Goal: Communication & Community: Answer question/provide support

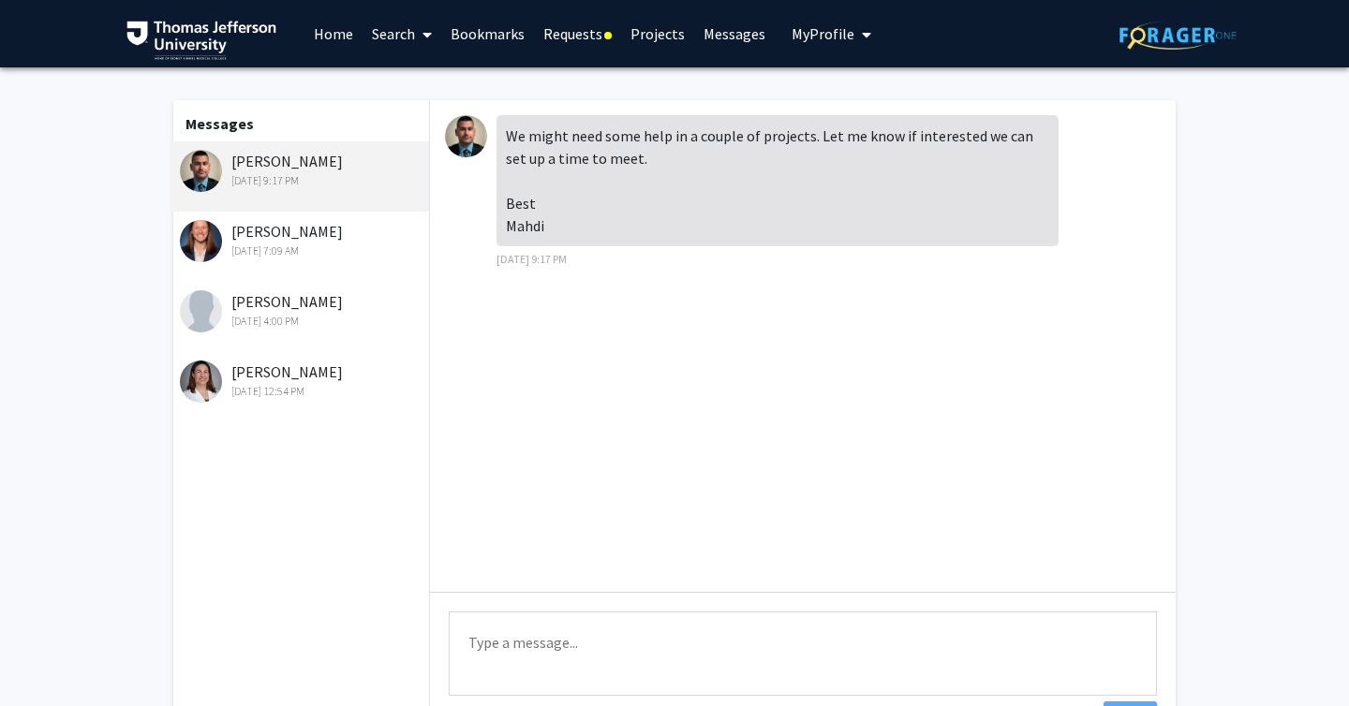
click at [584, 36] on link "Requests" at bounding box center [577, 34] width 87 height 66
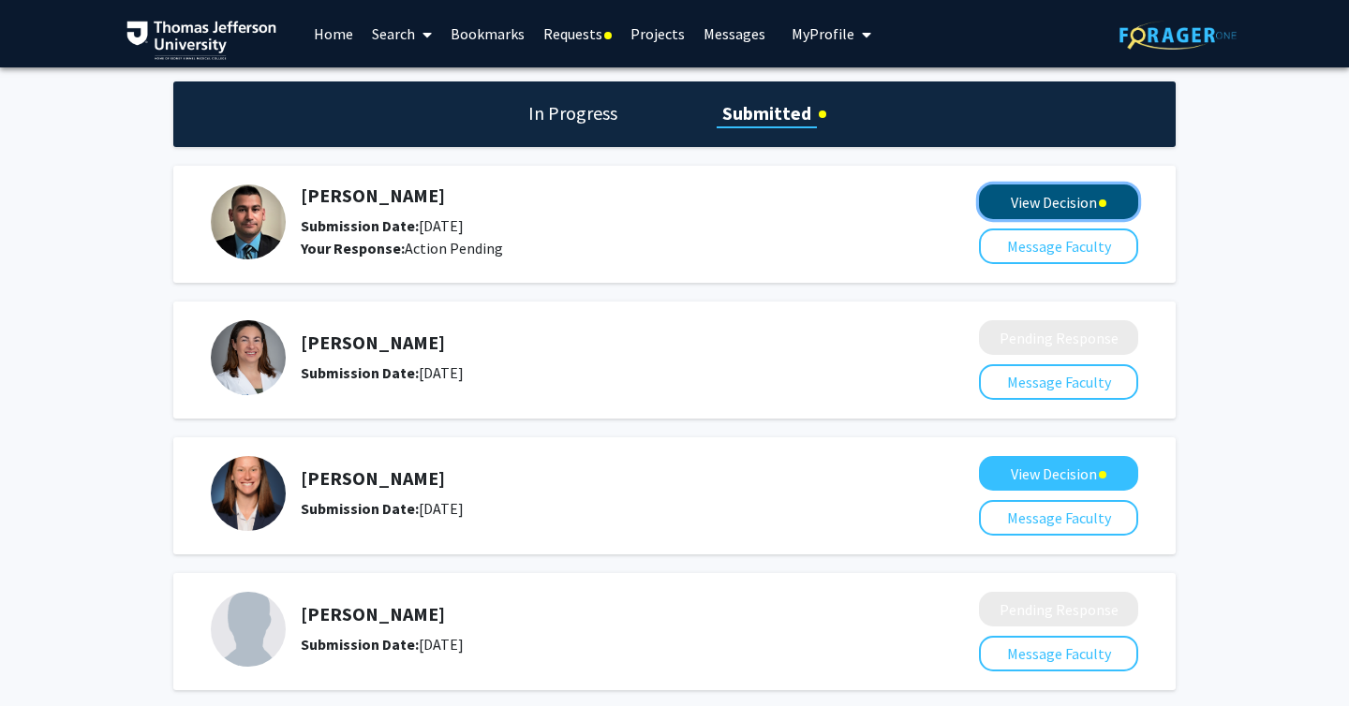
click at [1068, 199] on button "View Decision" at bounding box center [1058, 201] width 159 height 35
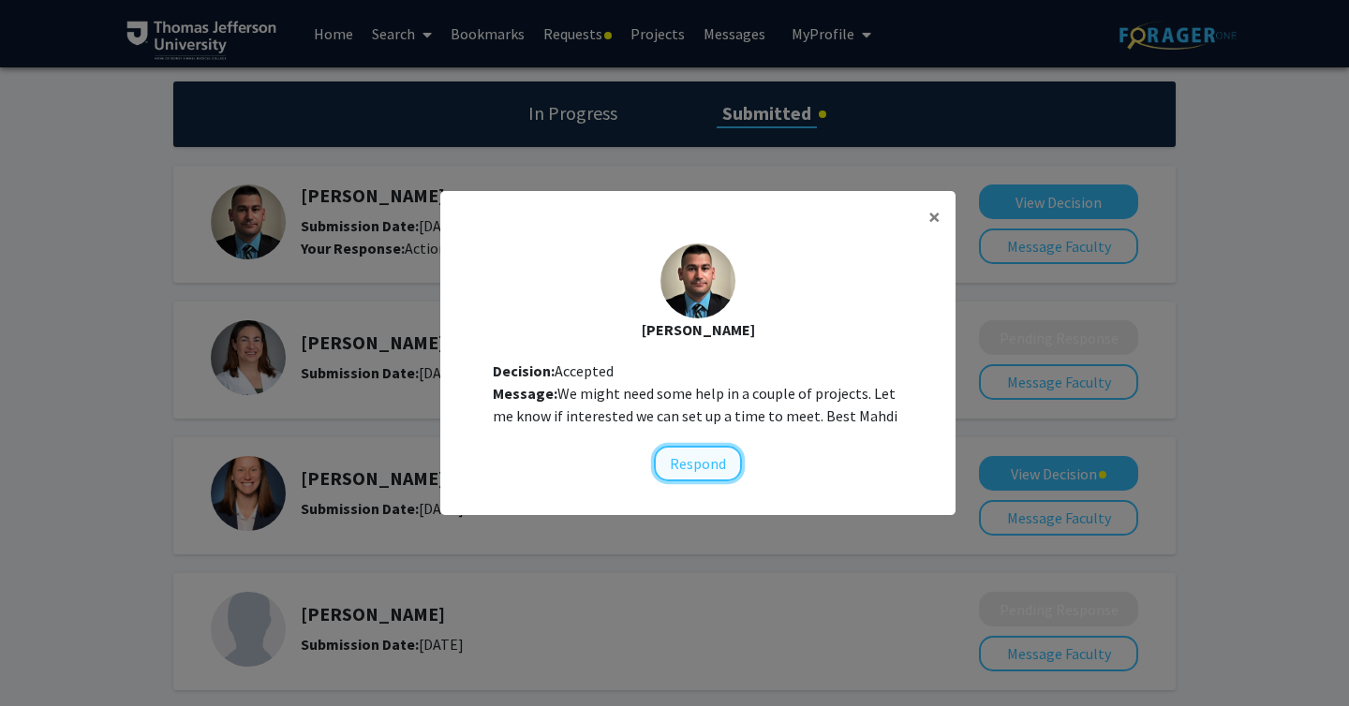
click at [700, 450] on button "Respond" at bounding box center [698, 464] width 88 height 36
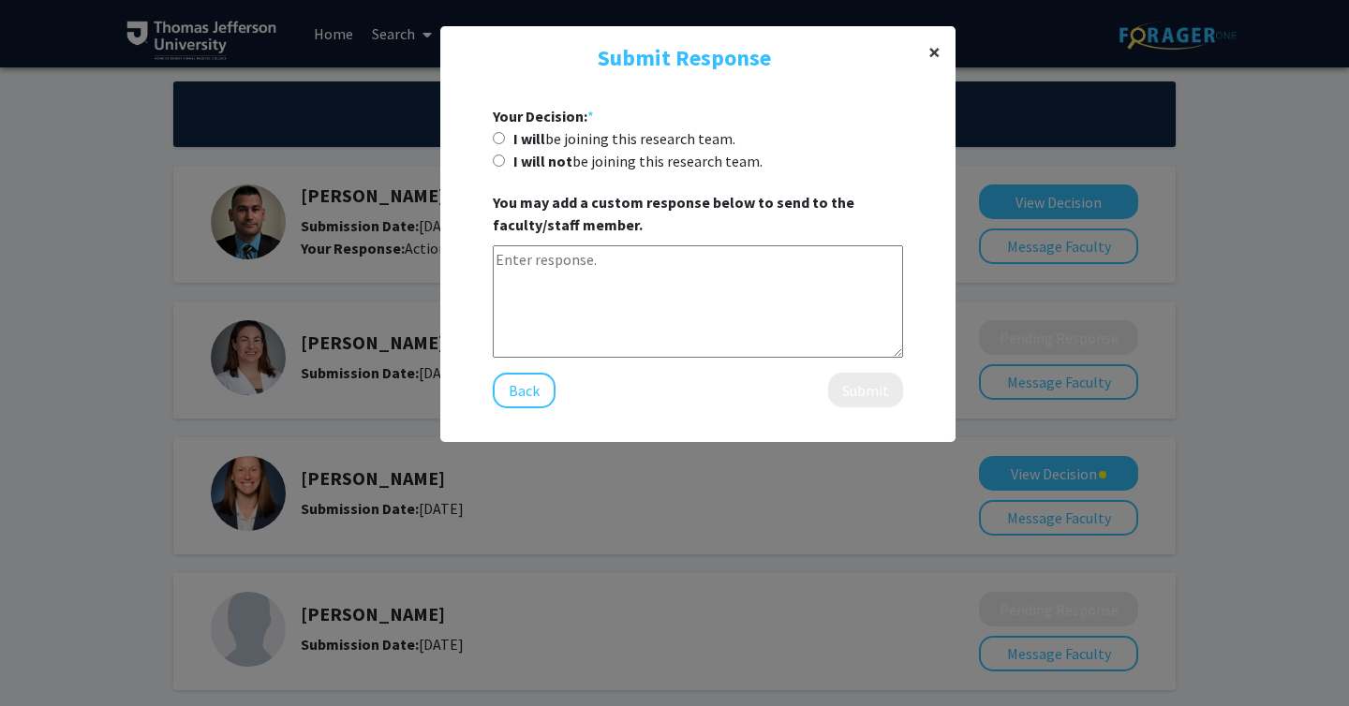
click at [931, 46] on span "×" at bounding box center [934, 51] width 12 height 29
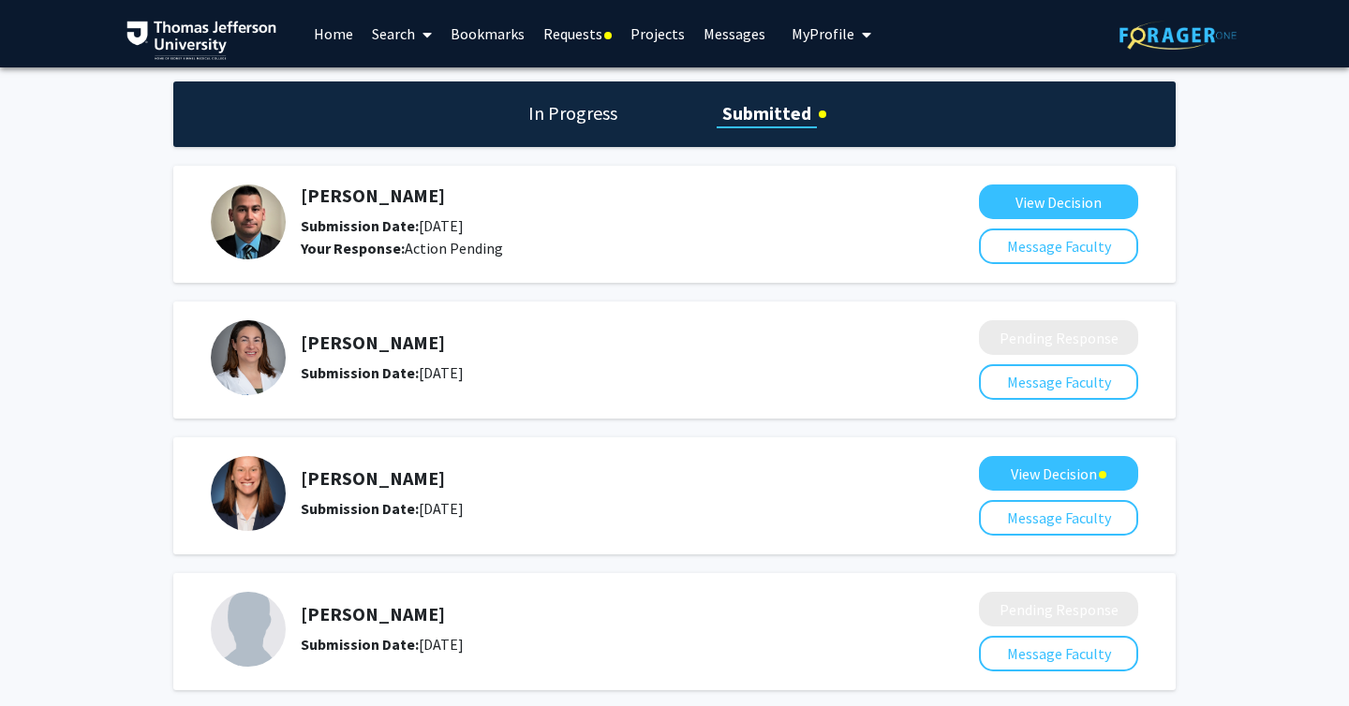
click at [368, 196] on h5 "[PERSON_NAME]" at bounding box center [590, 195] width 579 height 22
click at [550, 109] on h1 "In Progress" at bounding box center [573, 113] width 100 height 26
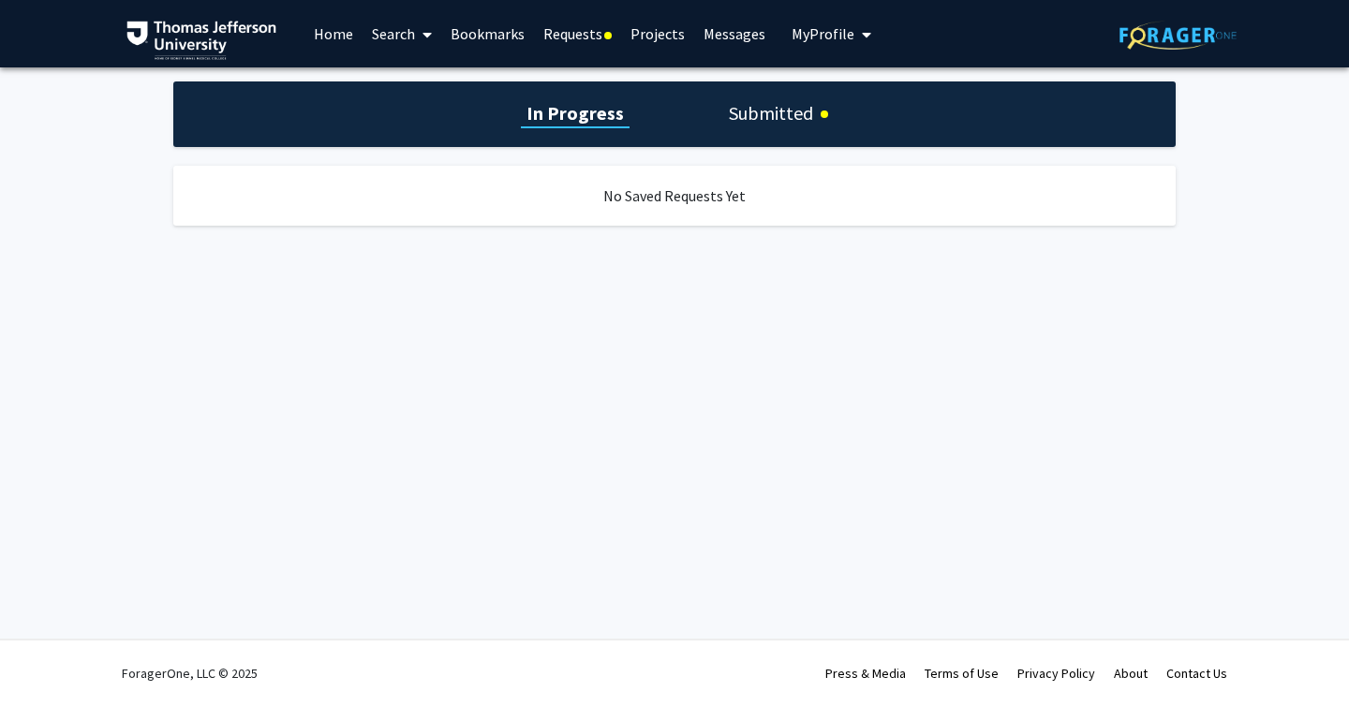
click at [761, 121] on h1 "Submitted" at bounding box center [771, 113] width 96 height 26
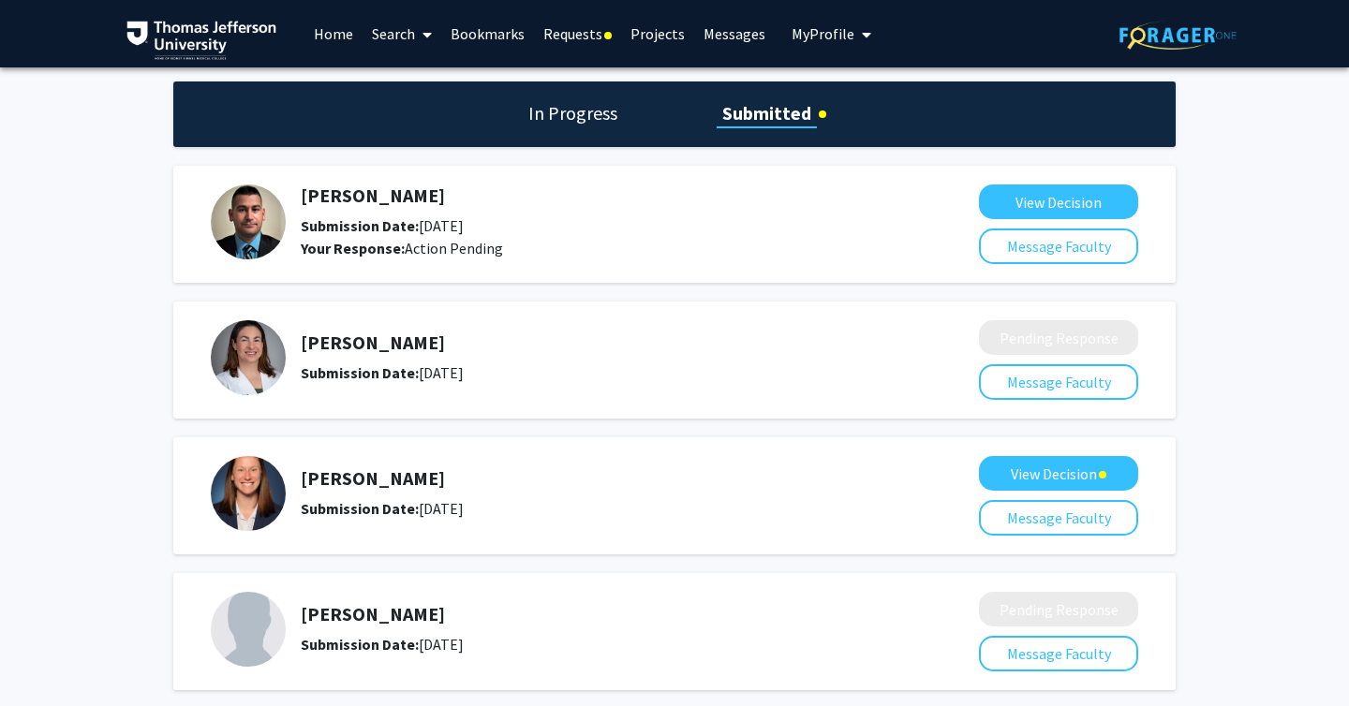
click at [560, 357] on div "[PERSON_NAME] Submission Date: [DATE]" at bounding box center [590, 358] width 579 height 52
click at [564, 23] on link "Requests" at bounding box center [577, 34] width 87 height 66
click at [696, 26] on link "Messages" at bounding box center [734, 34] width 81 height 66
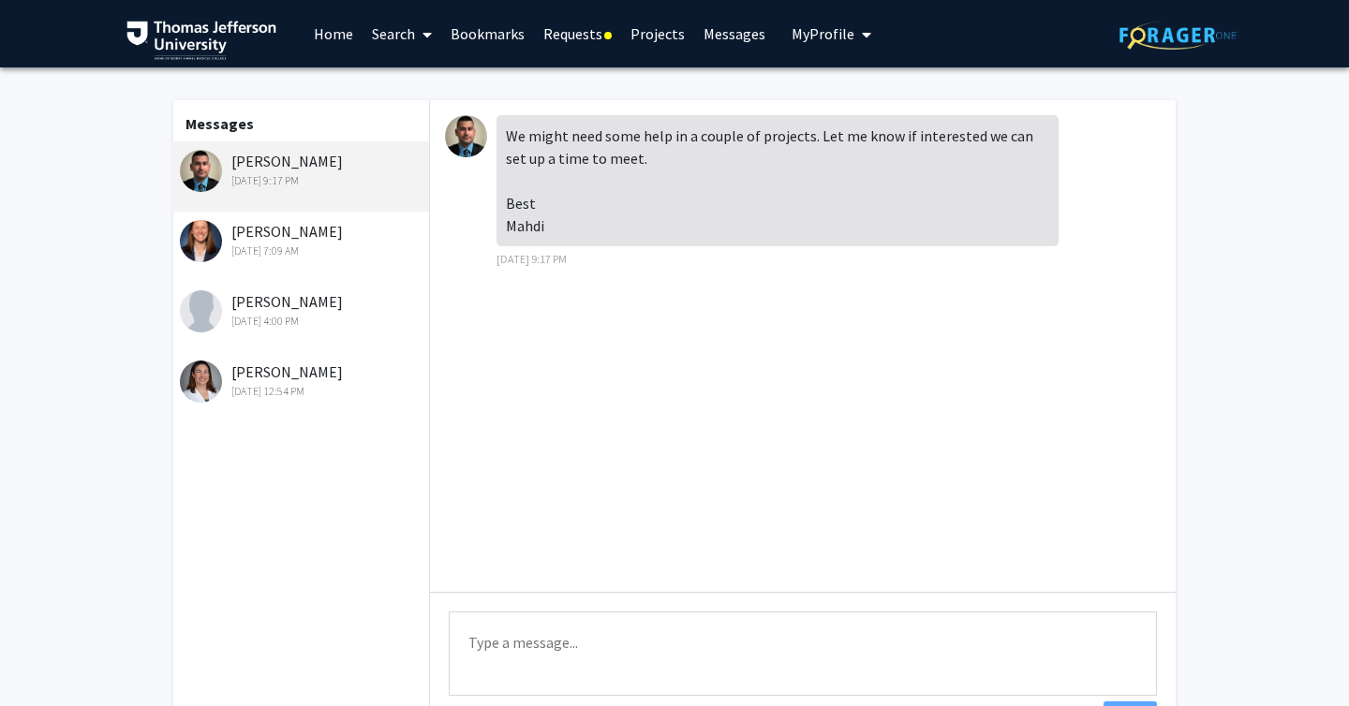
click at [605, 668] on textarea "Type a message" at bounding box center [803, 654] width 708 height 84
type textarea "Y"
click at [753, 667] on textarea "Hi Dr. Alizedah, Thank you for your response! I would definitley be" at bounding box center [803, 654] width 708 height 84
click at [845, 673] on textarea "Hi Dr. Alizedah, Thank you for your response! I would definitely be" at bounding box center [803, 654] width 708 height 84
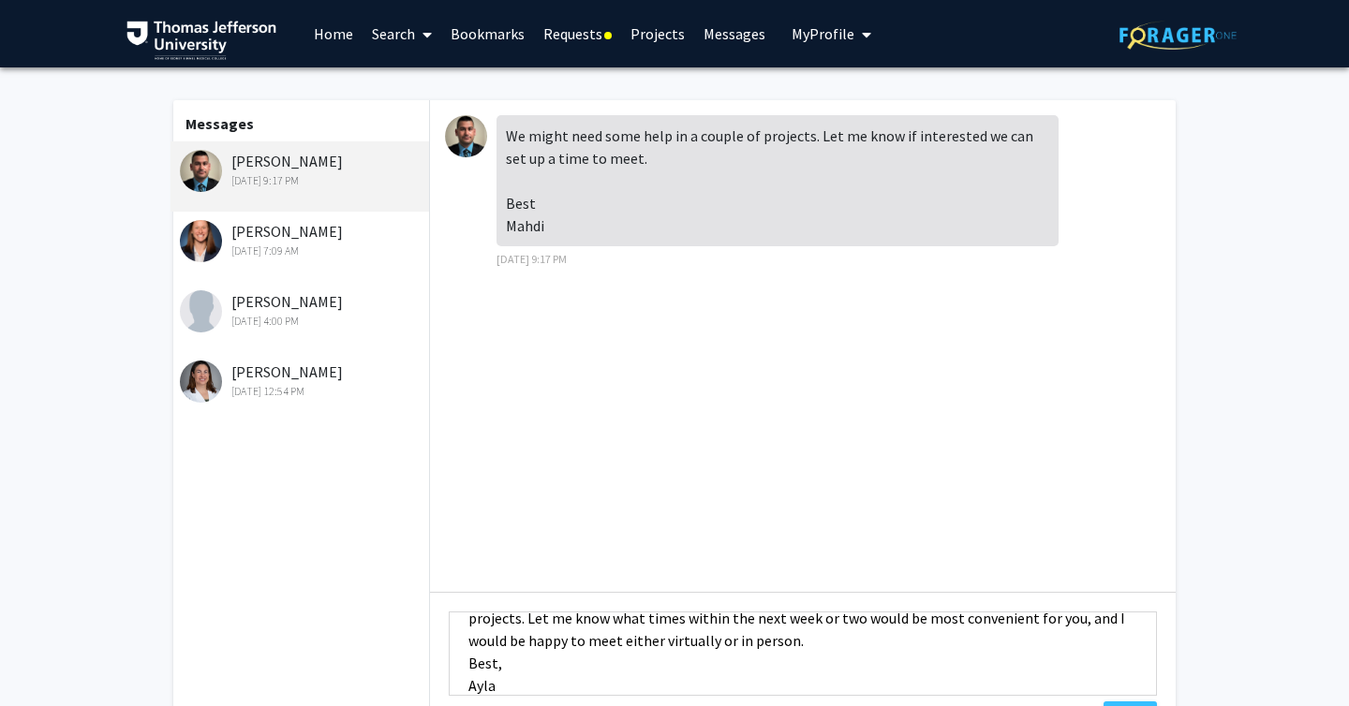
scroll to position [148, 0]
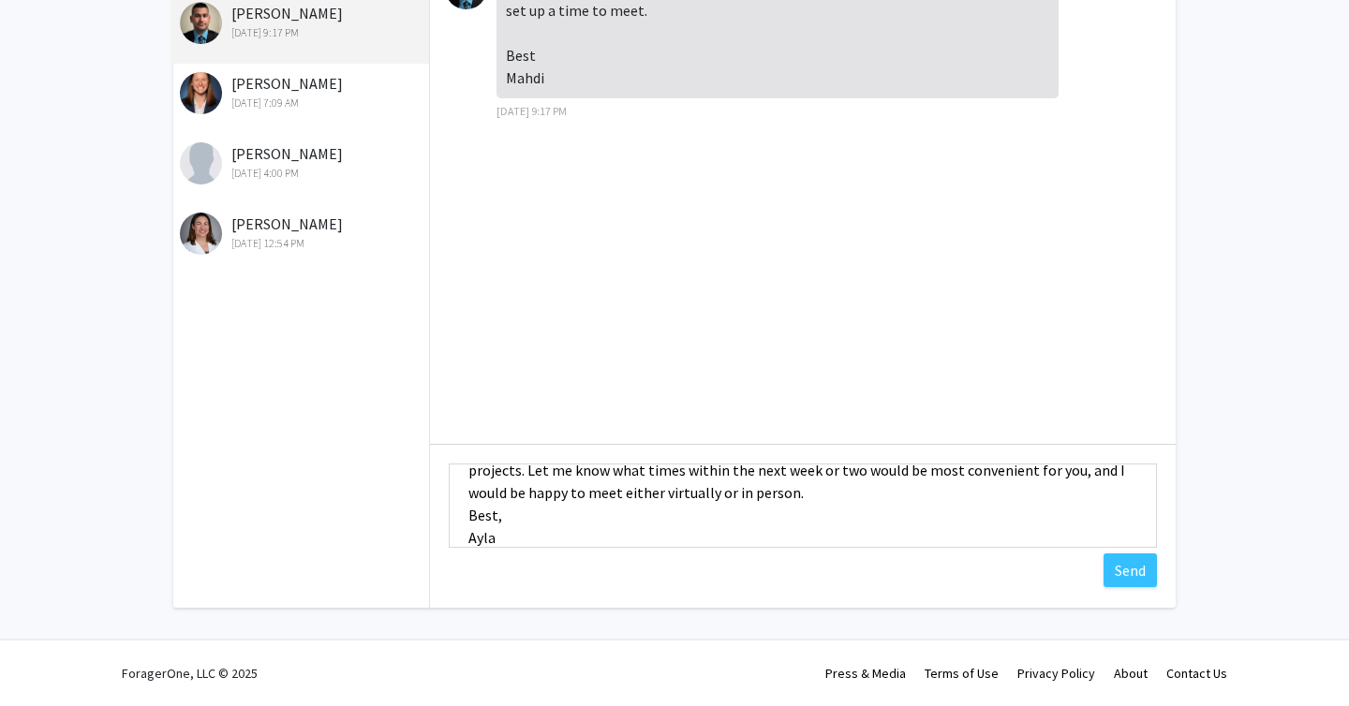
type textarea "Hi Dr. Alizedah, Thank you for your response! I would definitely be interested …"
click at [1123, 588] on div "We might need some help in a couple of projects. Let me know if interested we c…" at bounding box center [802, 280] width 745 height 656
click at [1128, 577] on button "Send" at bounding box center [1129, 570] width 53 height 34
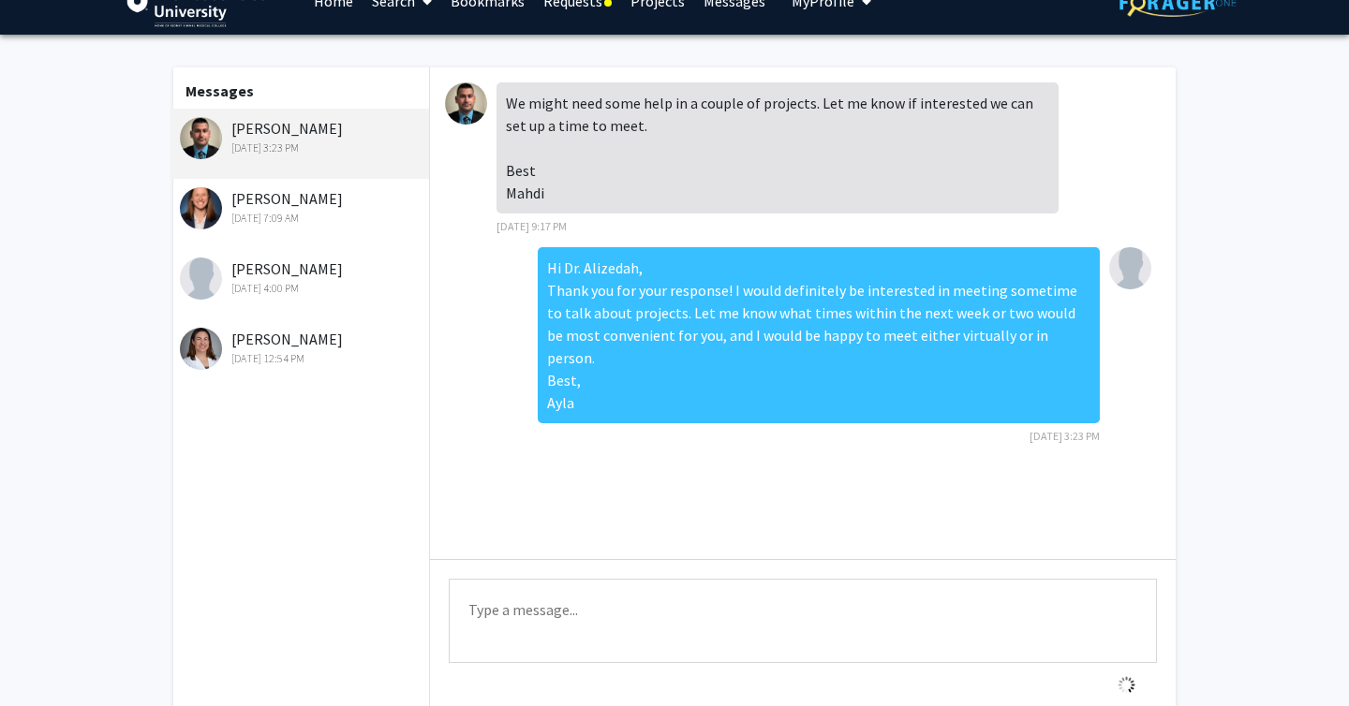
scroll to position [0, 0]
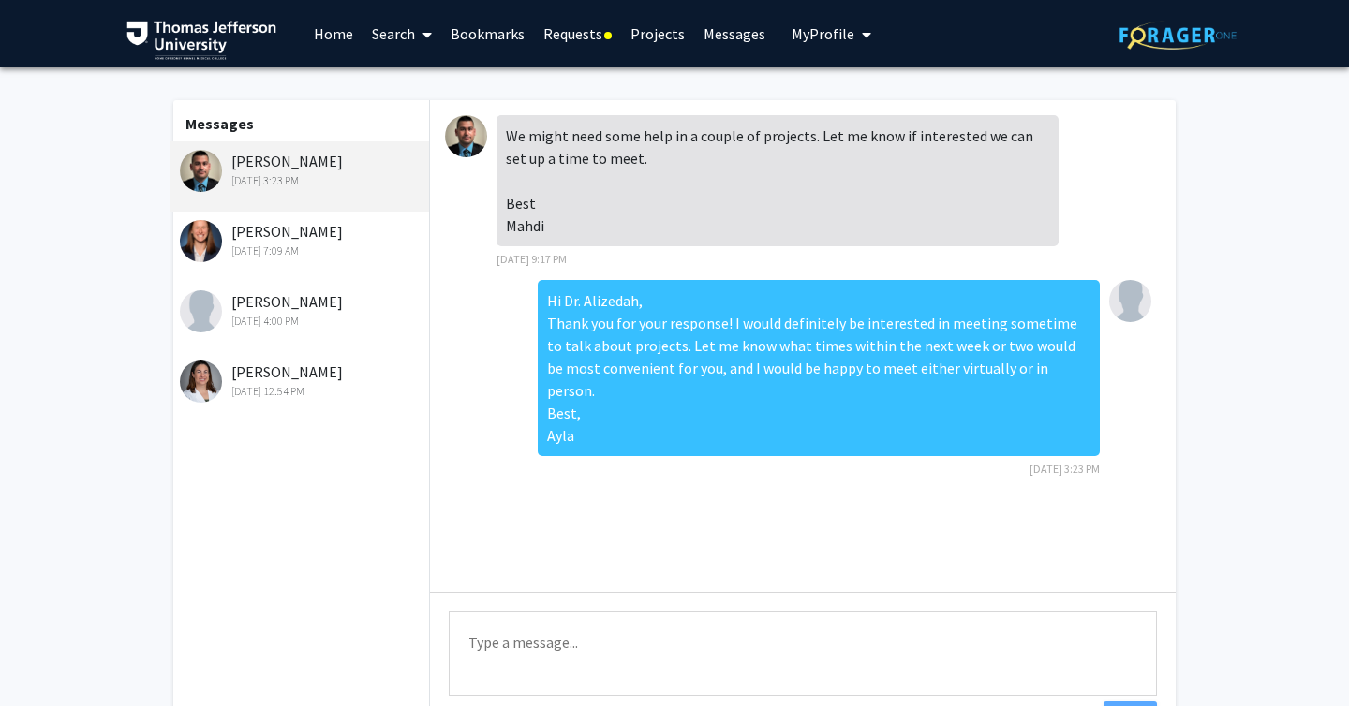
click at [474, 25] on link "Bookmarks" at bounding box center [487, 34] width 93 height 66
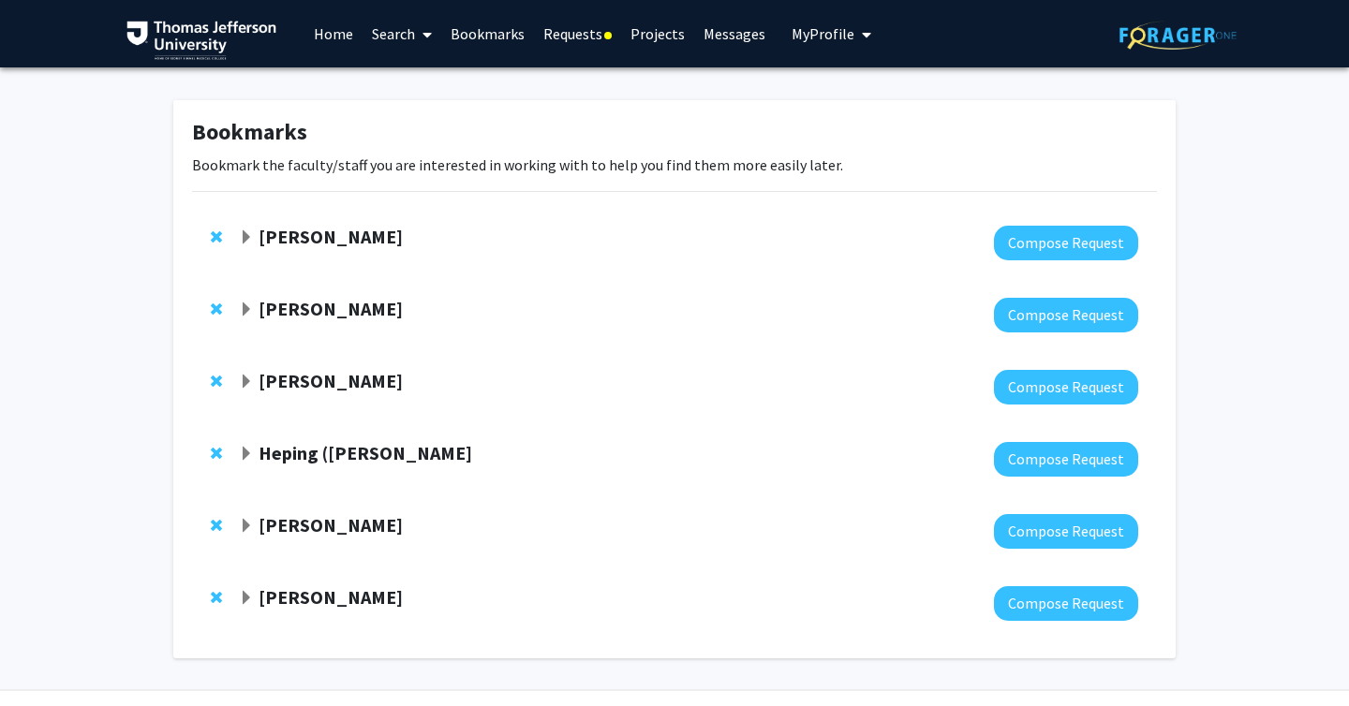
click at [749, 36] on link "Messages" at bounding box center [734, 34] width 81 height 66
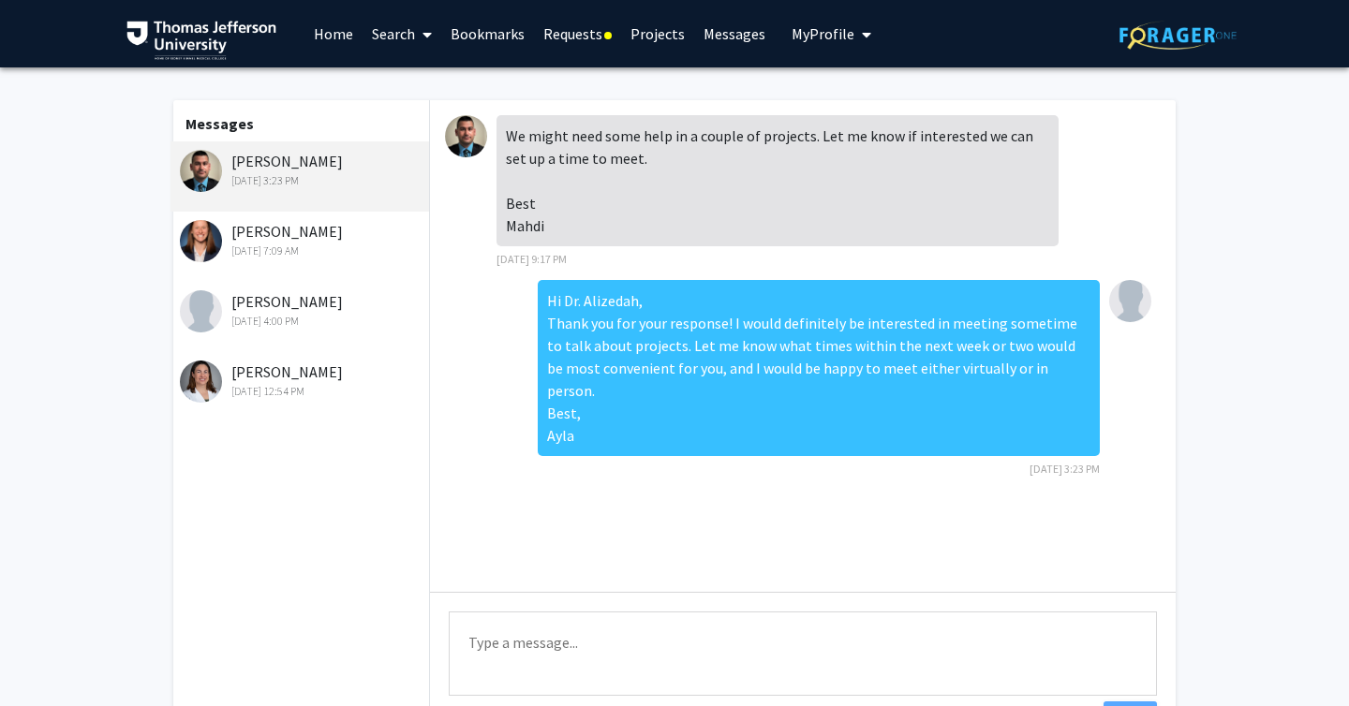
click at [261, 162] on div "[PERSON_NAME] [DATE] 3:23 PM" at bounding box center [302, 169] width 244 height 39
click at [463, 136] on img at bounding box center [466, 136] width 42 height 42
click at [238, 157] on div "[PERSON_NAME] [DATE] 3:23 PM" at bounding box center [302, 169] width 244 height 39
click at [421, 32] on span at bounding box center [423, 35] width 17 height 66
click at [428, 77] on span "Faculty/Staff" at bounding box center [431, 85] width 138 height 37
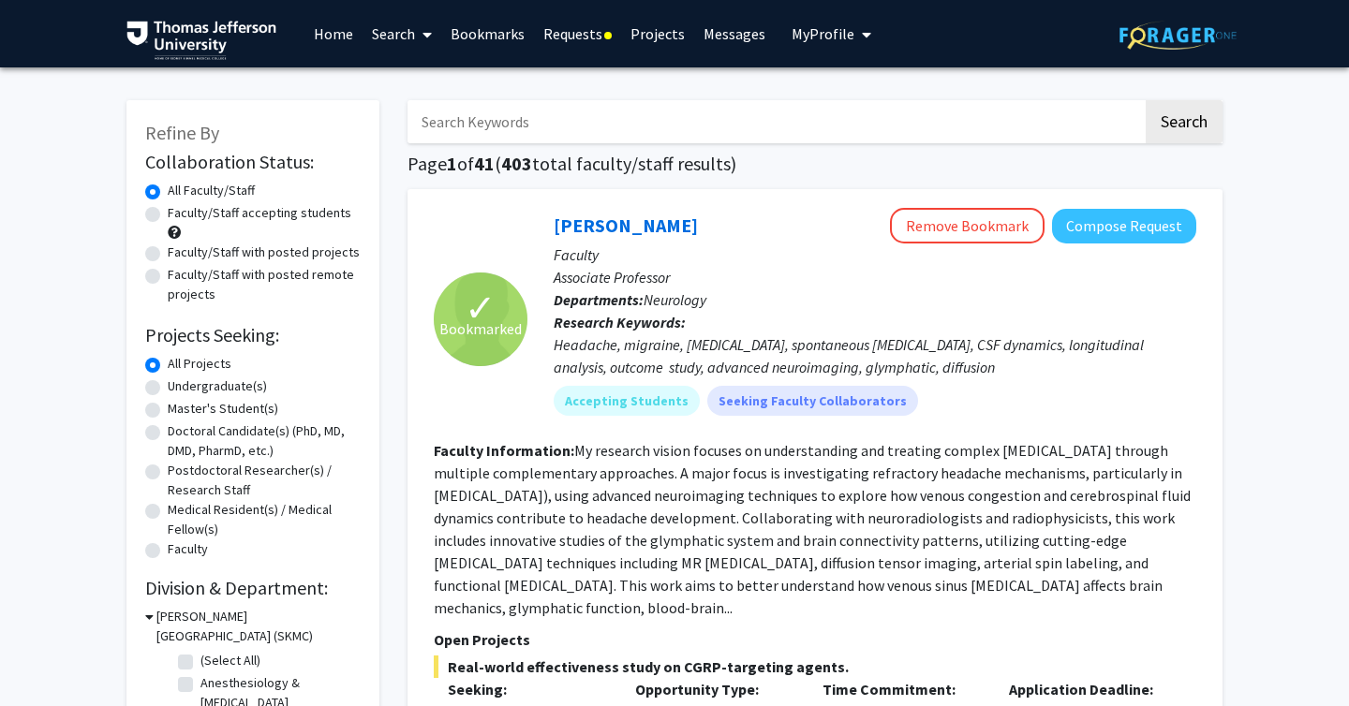
click at [502, 114] on input "Search Keywords" at bounding box center [774, 121] width 735 height 43
click at [1145, 100] on button "Search" at bounding box center [1183, 121] width 77 height 43
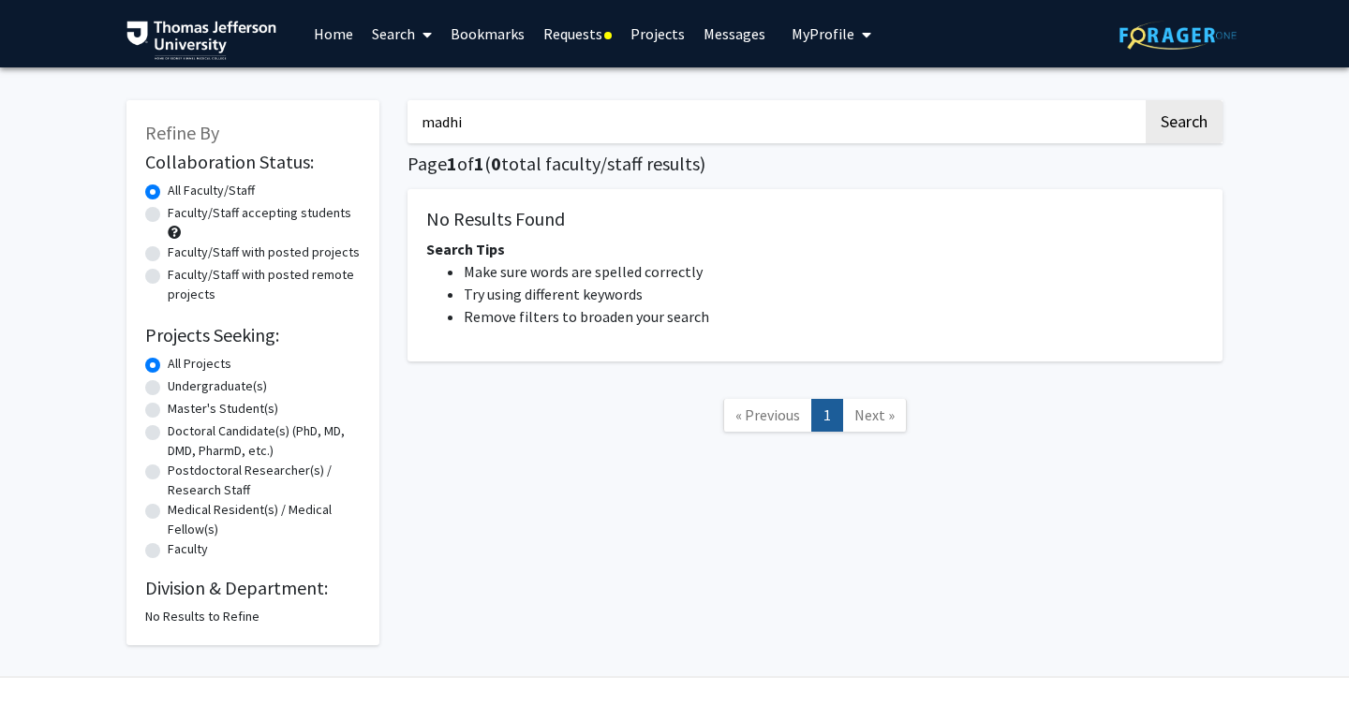
drag, startPoint x: 481, startPoint y: 125, endPoint x: 381, endPoint y: 122, distance: 100.2
click at [381, 122] on div "Refine By Collaboration Status: Collaboration Status All Faculty/Staff Collabor…" at bounding box center [674, 363] width 1124 height 564
type input "alizedah"
click at [1145, 100] on button "Search" at bounding box center [1183, 121] width 77 height 43
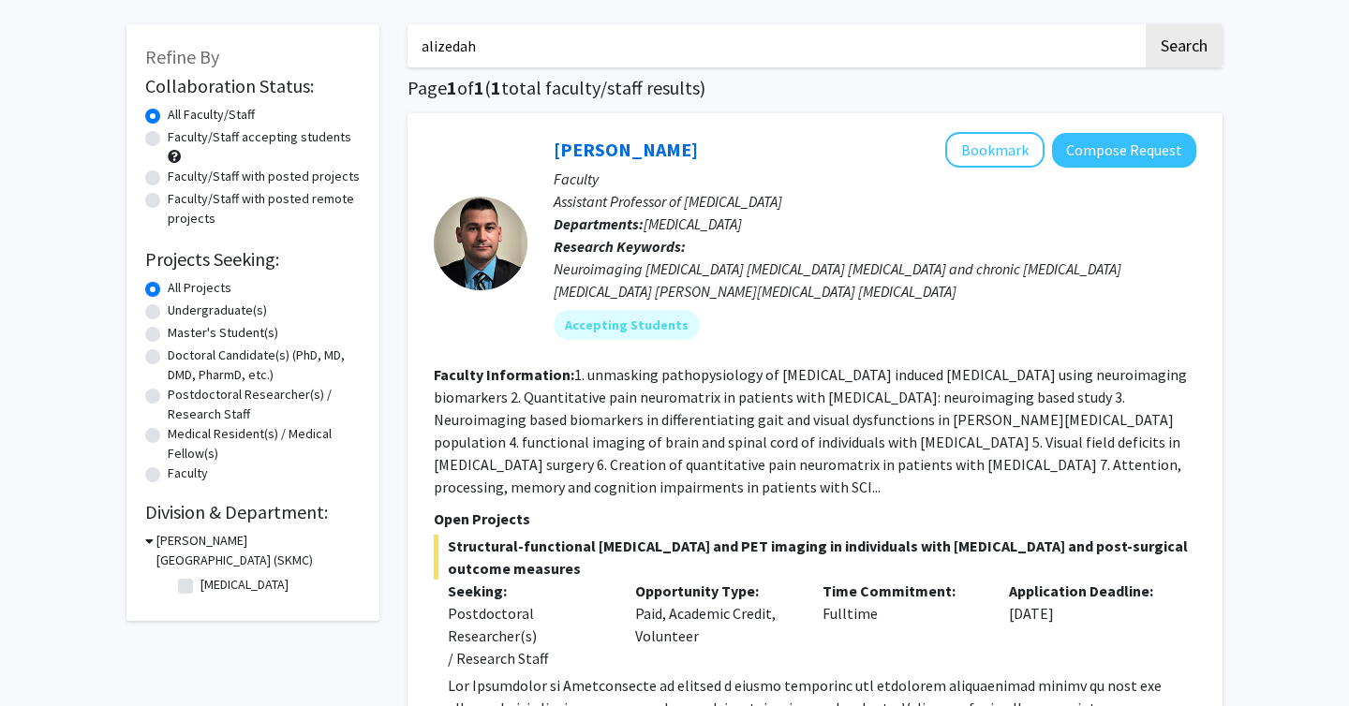
scroll to position [79, 0]
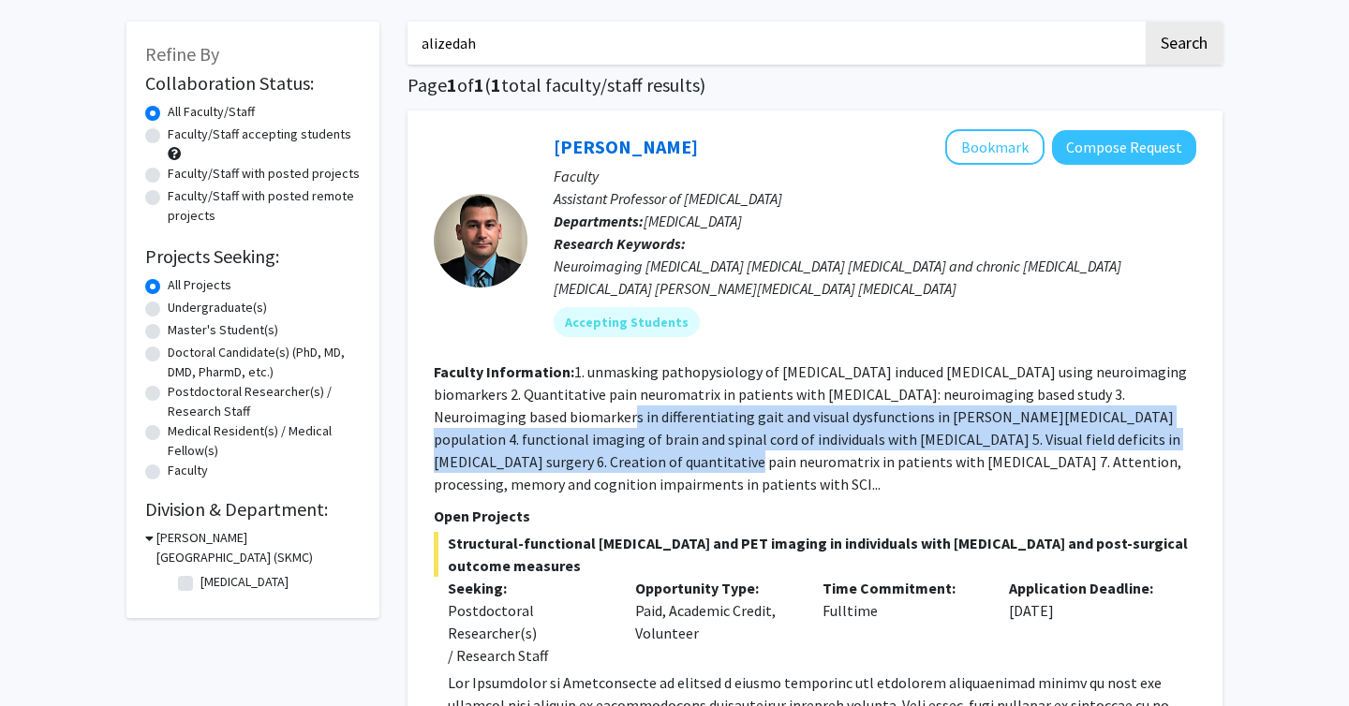
drag, startPoint x: 507, startPoint y: 417, endPoint x: 525, endPoint y: 468, distance: 54.8
click at [525, 468] on fg-read-more "1. unmasking pathopysiology of [MEDICAL_DATA] induced [MEDICAL_DATA] using neur…" at bounding box center [810, 427] width 753 height 131
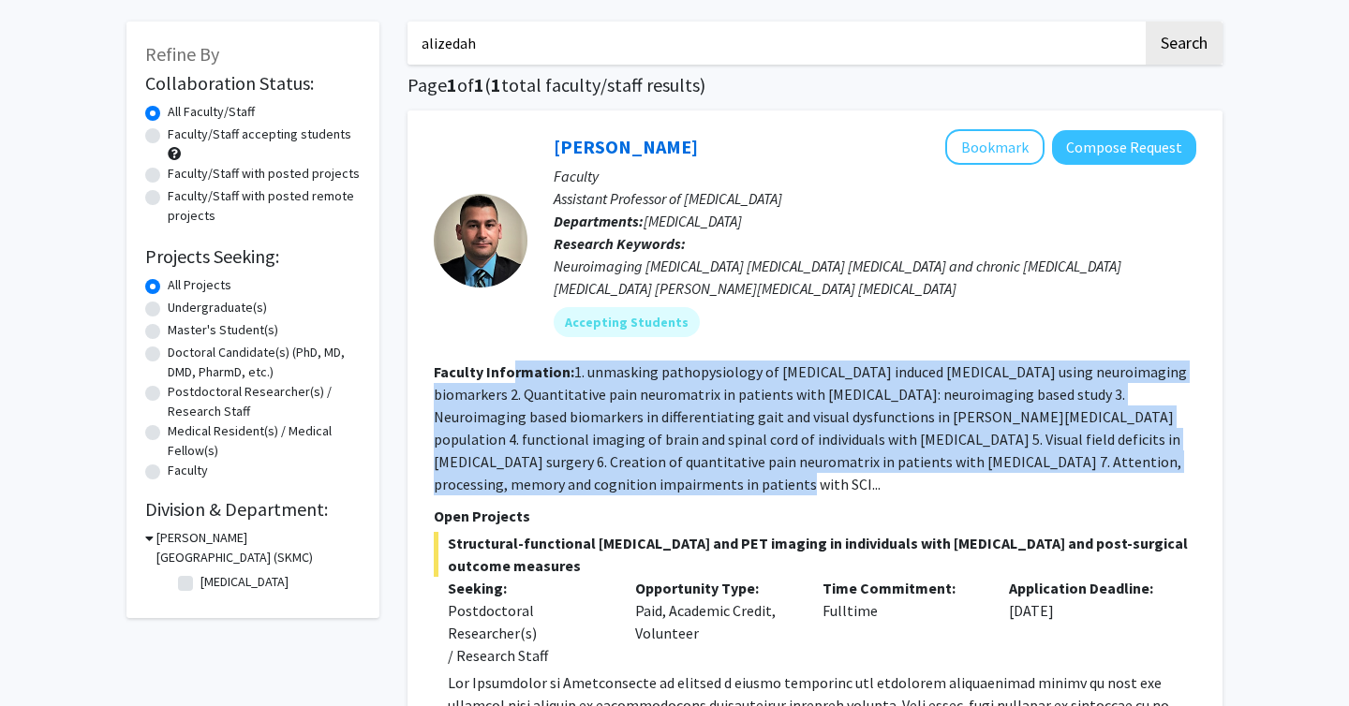
drag, startPoint x: 533, startPoint y: 490, endPoint x: 510, endPoint y: 376, distance: 116.4
click at [510, 376] on section "Faculty Information: 1. unmasking pathopysiology of [MEDICAL_DATA] induced [MED…" at bounding box center [815, 428] width 762 height 135
click at [510, 376] on b "Faculty Information:" at bounding box center [504, 371] width 140 height 19
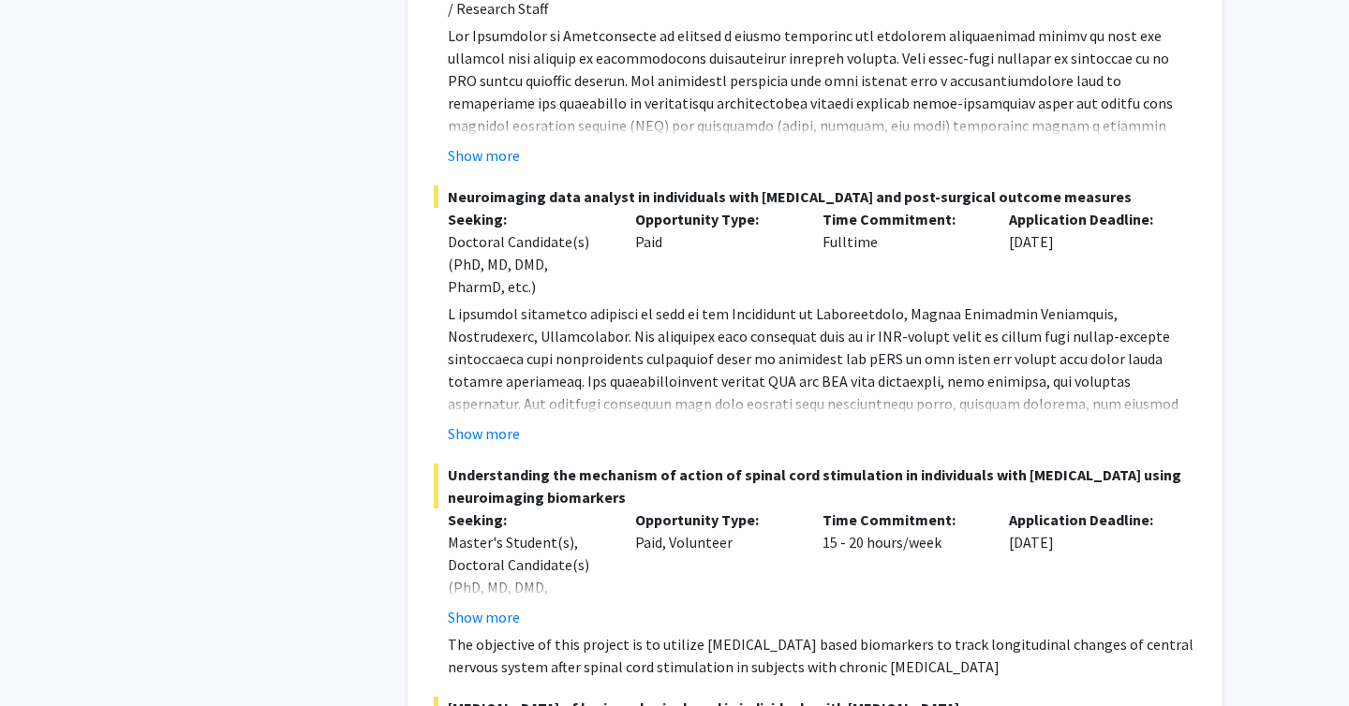
scroll to position [0, 0]
